Goal: Information Seeking & Learning: Learn about a topic

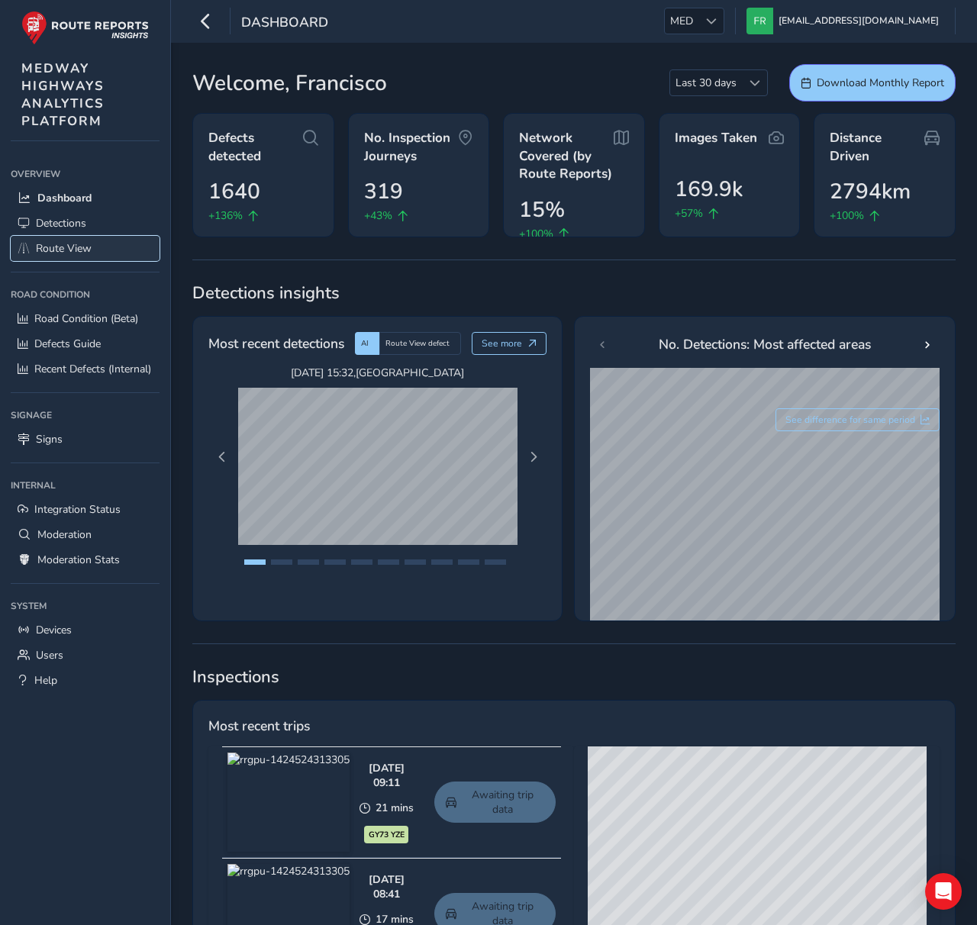
click at [89, 241] on span "Route View" at bounding box center [64, 248] width 56 height 15
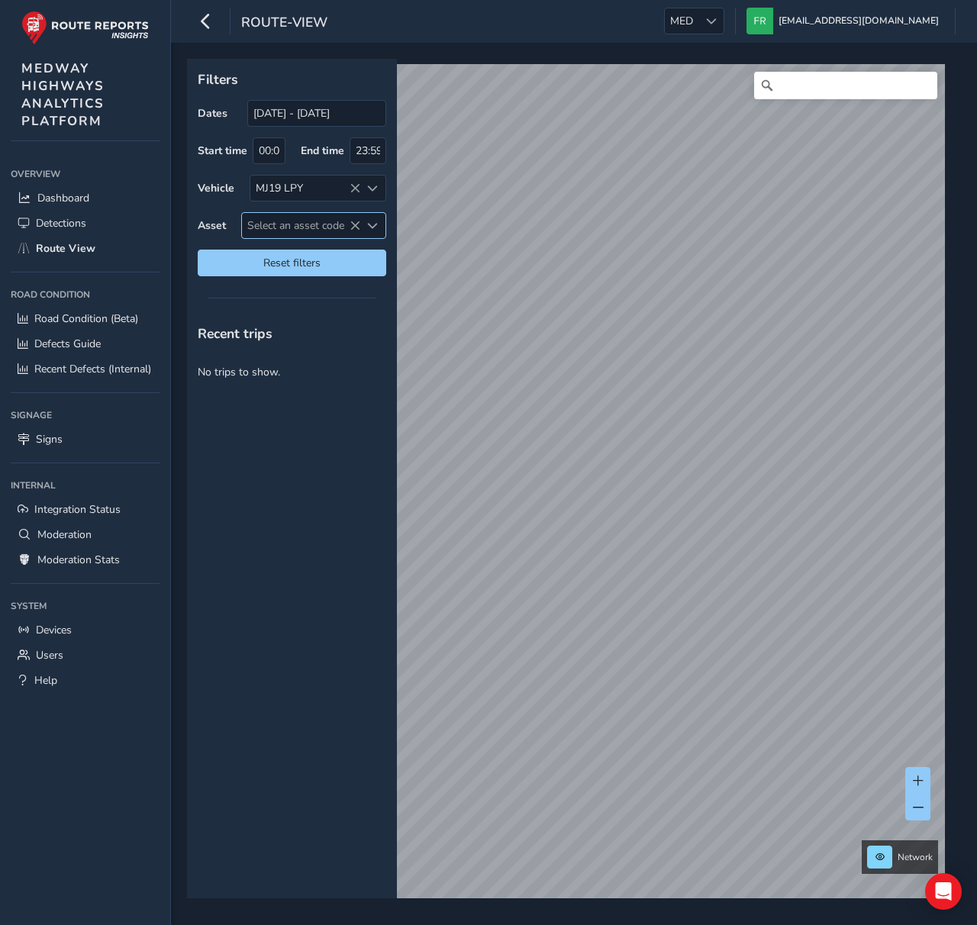
click at [357, 228] on icon at bounding box center [355, 226] width 11 height 11
click at [357, 191] on icon at bounding box center [355, 188] width 11 height 11
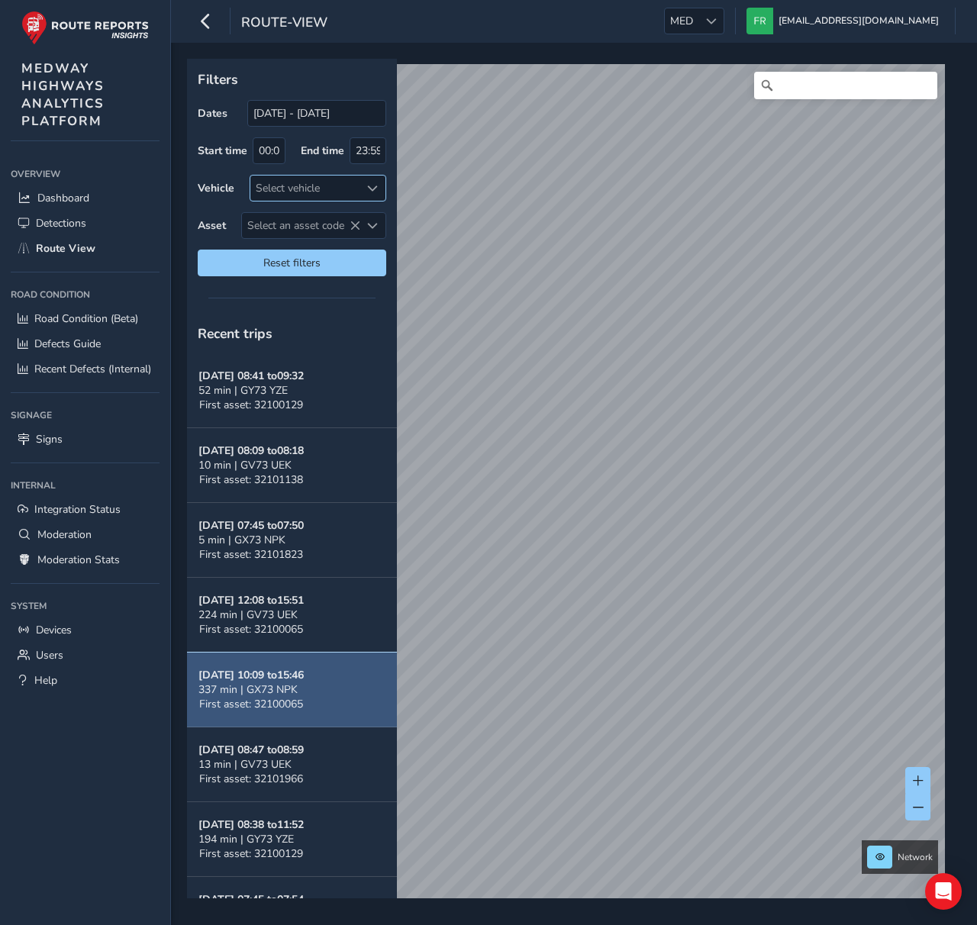
click at [268, 665] on button "Oct 10, 10:09 to 15:46 337 min | GX73 NPK First asset: 32100065" at bounding box center [292, 690] width 210 height 75
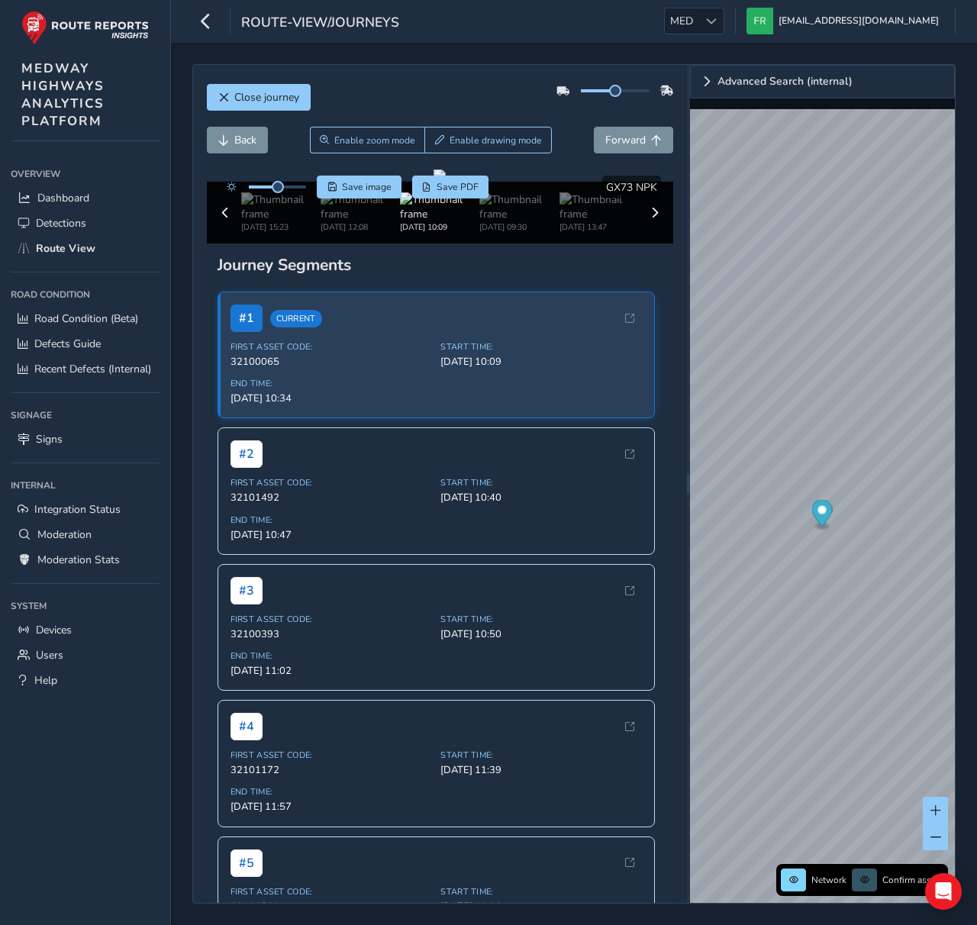
click at [436, 93] on div "Close journey" at bounding box center [440, 103] width 467 height 49
